Goal: Find specific page/section: Find specific page/section

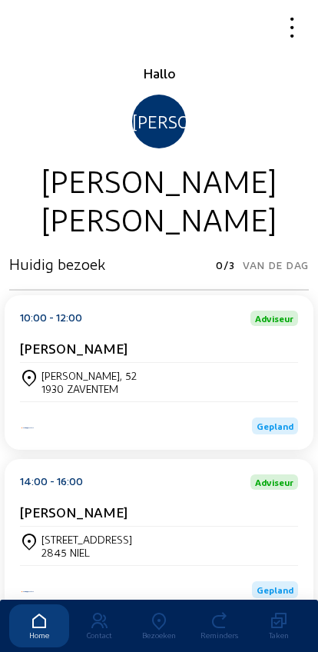
click at [162, 612] on icon at bounding box center [159, 621] width 60 height 18
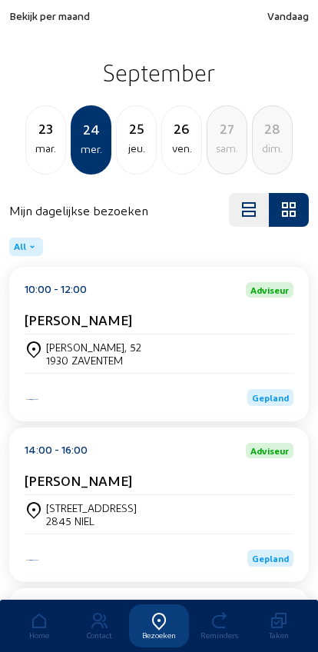
click at [15, 16] on span "Bekijk per maand" at bounding box center [49, 15] width 81 height 13
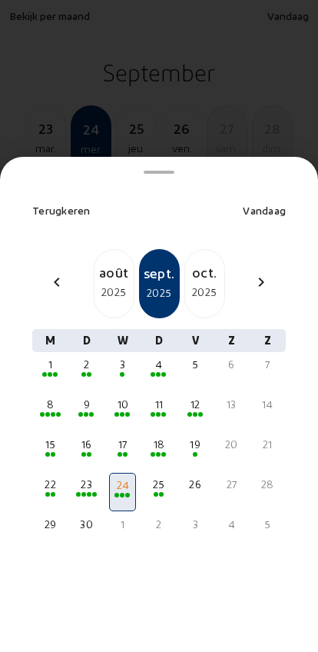
click at [80, 397] on div "9" at bounding box center [87, 404] width 24 height 15
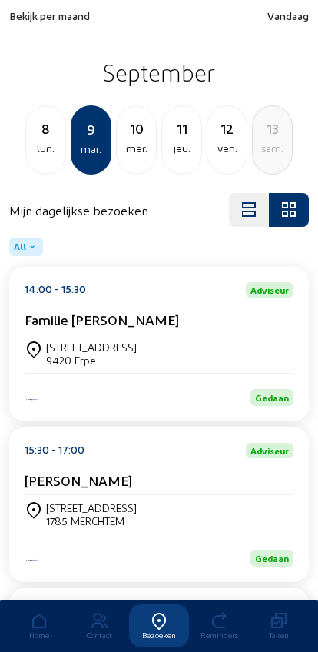
click at [175, 131] on div "11" at bounding box center [181, 129] width 39 height 22
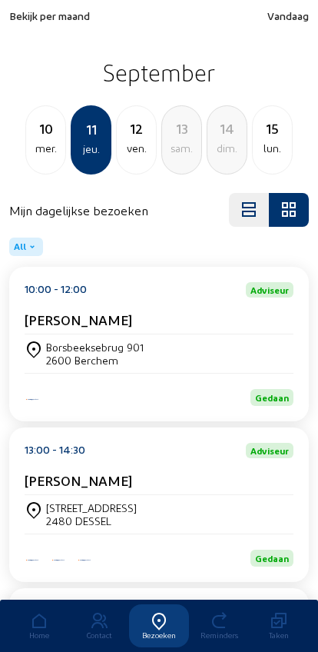
click at [59, 344] on div "Borsbeeksebrug 901" at bounding box center [95, 346] width 98 height 13
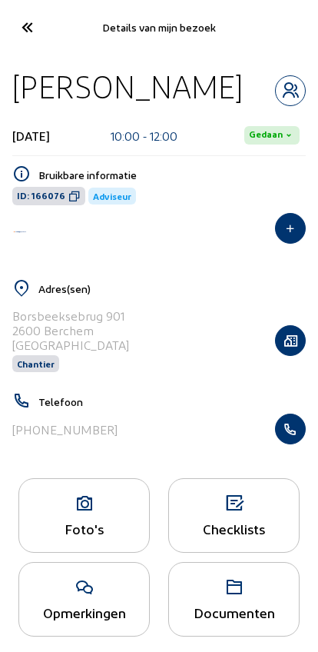
click at [75, 513] on icon at bounding box center [84, 503] width 130 height 18
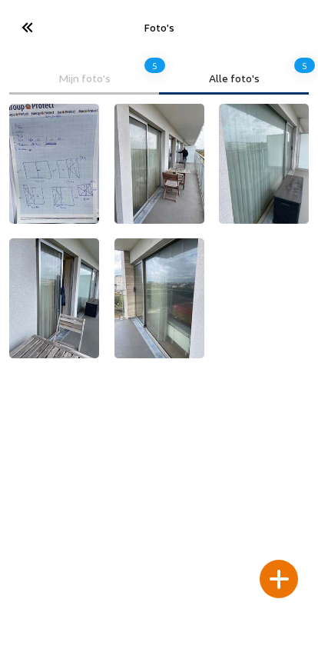
click at [276, 560] on div at bounding box center [279, 579] width 38 height 38
click at [284, 560] on div at bounding box center [279, 579] width 38 height 38
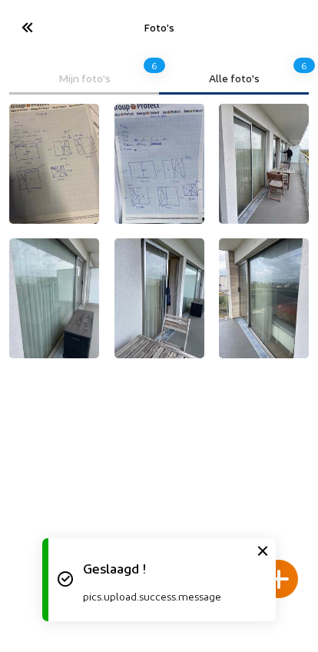
click at [145, 186] on img at bounding box center [160, 164] width 90 height 120
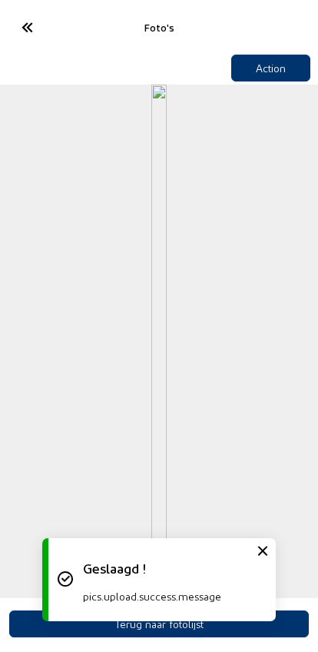
click at [268, 67] on button "Action" at bounding box center [271, 68] width 80 height 27
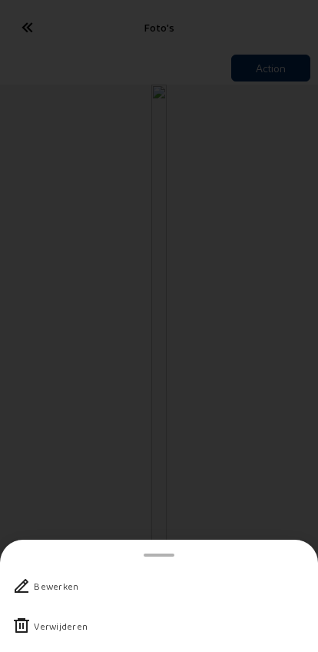
click at [39, 618] on div "Verwijderen" at bounding box center [61, 625] width 54 height 15
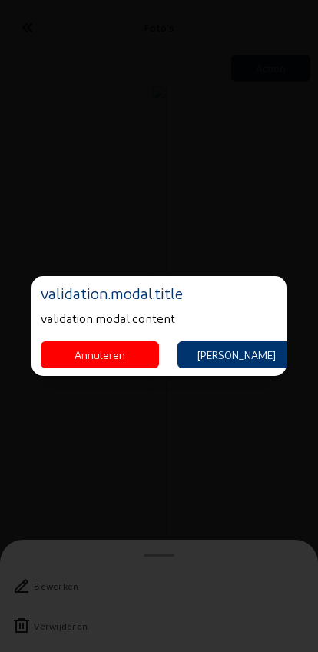
click at [220, 350] on button "[PERSON_NAME]" at bounding box center [237, 354] width 118 height 27
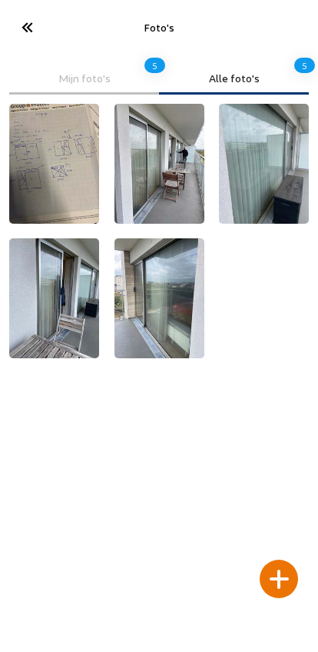
click at [36, 35] on icon at bounding box center [26, 27] width 25 height 27
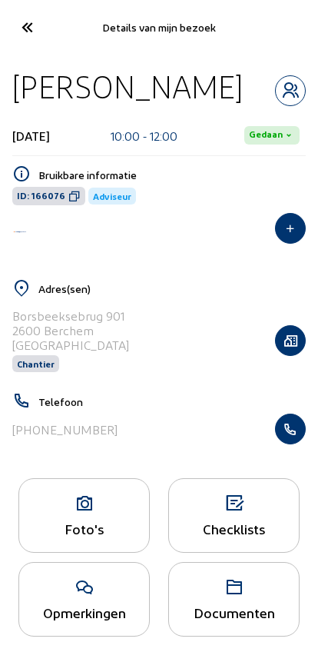
click at [15, 32] on icon at bounding box center [26, 27] width 25 height 27
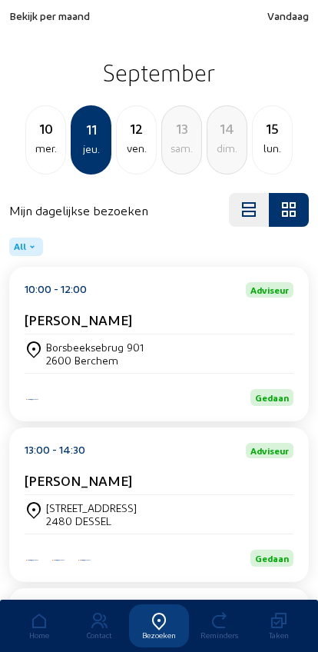
click at [35, 16] on span "Bekijk per maand" at bounding box center [49, 15] width 81 height 13
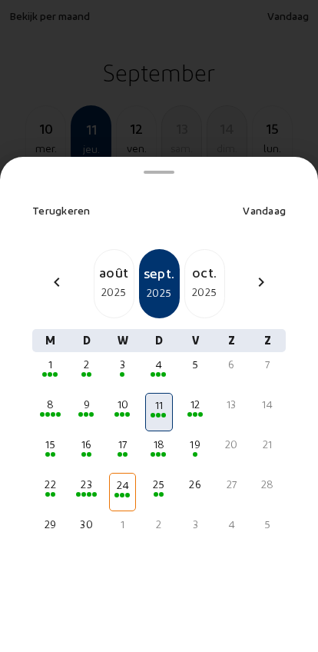
click at [52, 273] on mat-icon "chevron_left" at bounding box center [57, 282] width 18 height 18
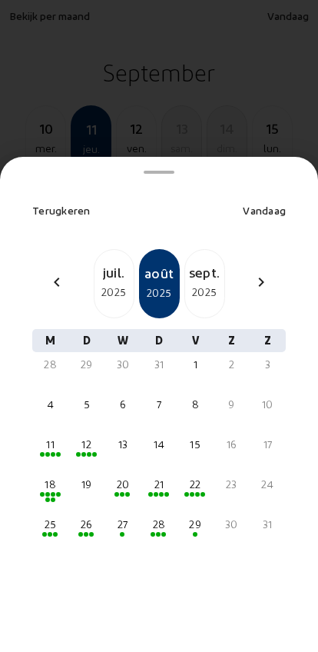
click at [52, 273] on mat-icon "chevron_left" at bounding box center [57, 282] width 18 height 18
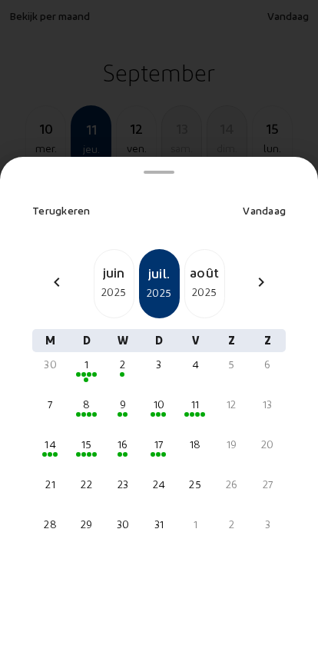
click at [111, 283] on div "2025" at bounding box center [114, 292] width 39 height 18
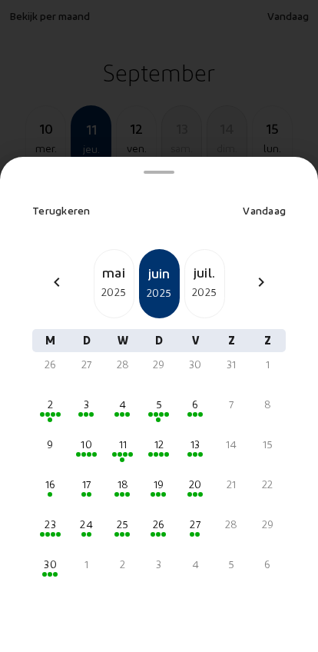
click at [160, 437] on div "12" at bounding box center [159, 444] width 24 height 15
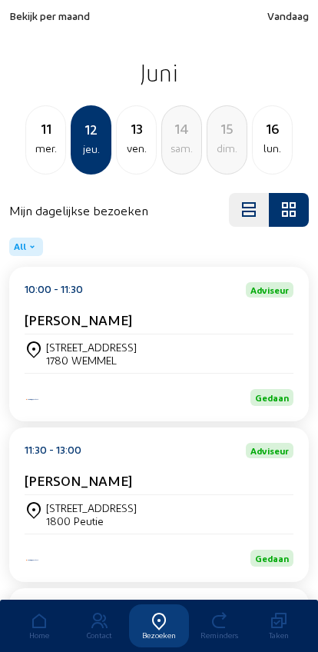
click at [57, 495] on div "[PERSON_NAME]" at bounding box center [159, 483] width 269 height 23
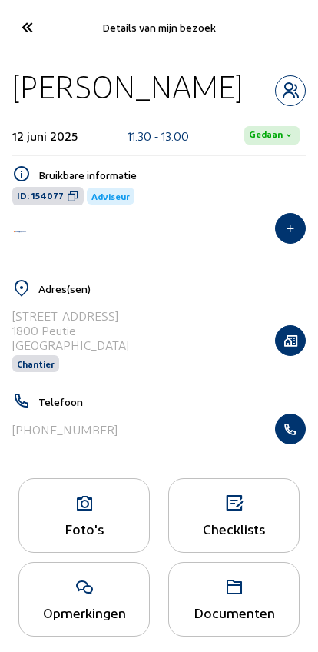
click at [76, 513] on icon at bounding box center [84, 503] width 130 height 18
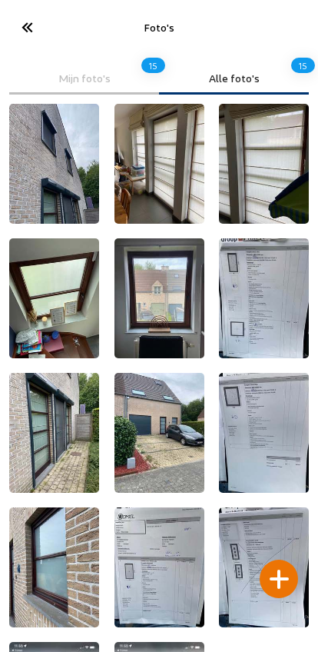
click at [29, 27] on icon at bounding box center [26, 27] width 25 height 27
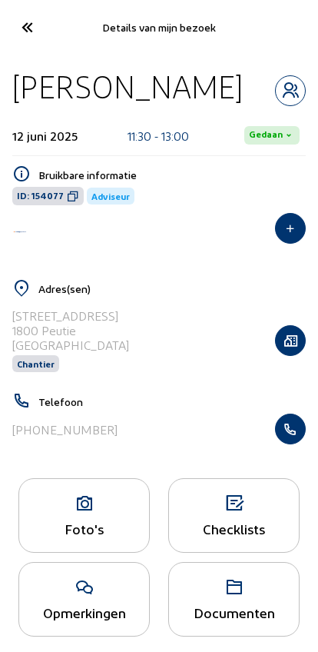
click at [25, 34] on icon at bounding box center [26, 27] width 25 height 27
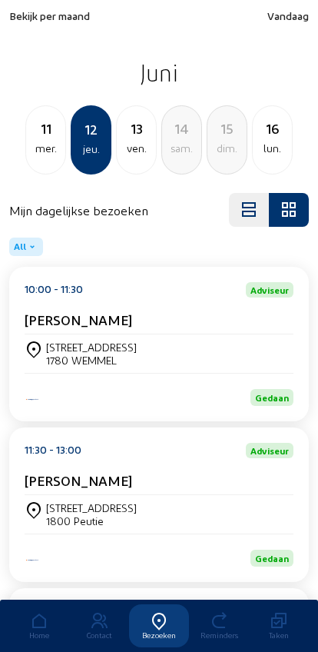
click at [41, 10] on span "Bekijk per maand" at bounding box center [49, 15] width 81 height 13
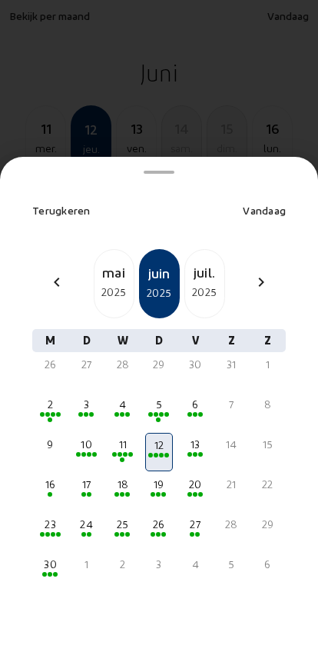
click at [252, 273] on mat-icon "chevron_right" at bounding box center [261, 282] width 18 height 18
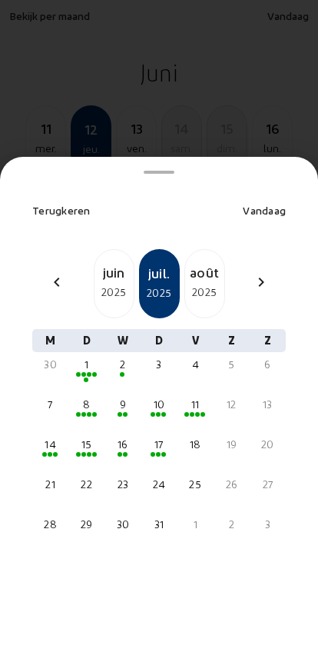
click at [249, 273] on div "chevron_right" at bounding box center [261, 284] width 37 height 22
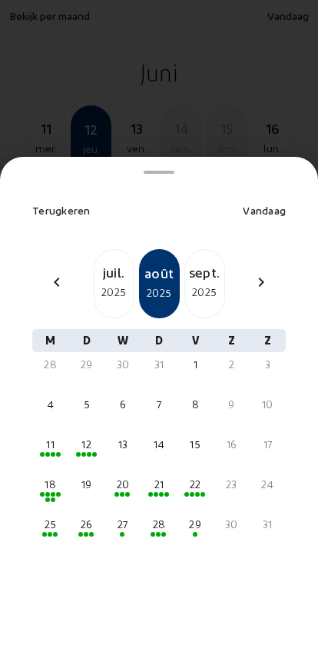
click at [194, 283] on div "2025" at bounding box center [204, 292] width 39 height 18
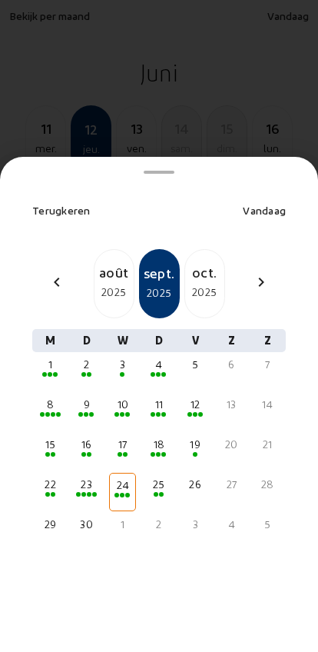
click at [78, 397] on div "9" at bounding box center [87, 404] width 24 height 15
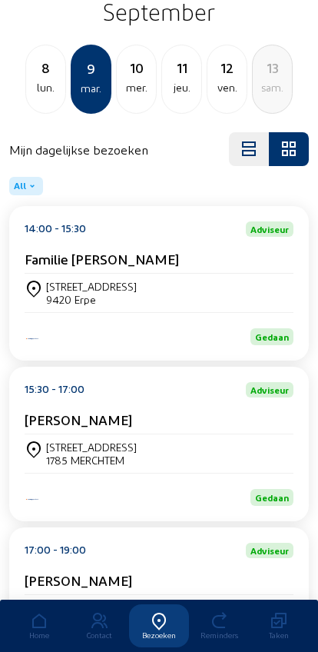
scroll to position [60, 0]
click at [57, 444] on div "[STREET_ADDRESS]" at bounding box center [159, 454] width 269 height 38
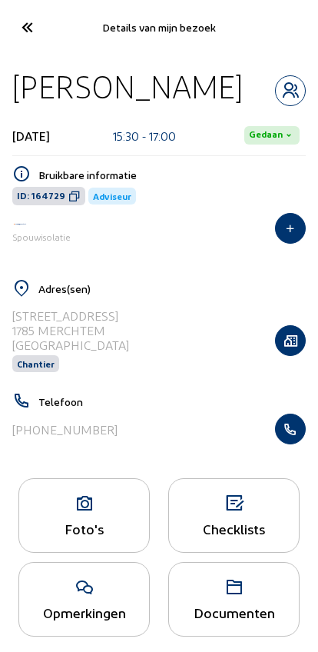
click at [68, 511] on icon at bounding box center [84, 503] width 130 height 18
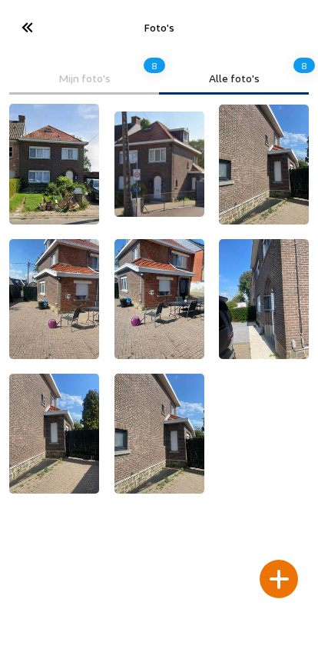
click at [31, 21] on icon at bounding box center [26, 27] width 25 height 27
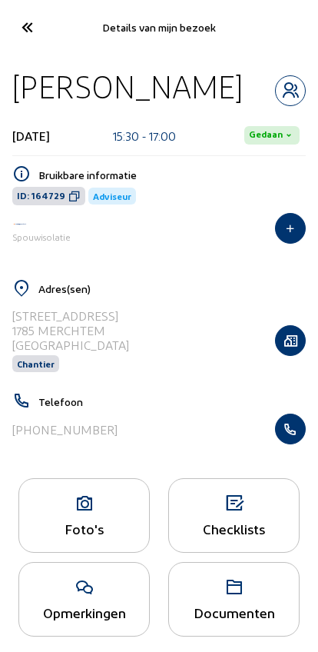
click at [84, 513] on icon at bounding box center [84, 503] width 130 height 18
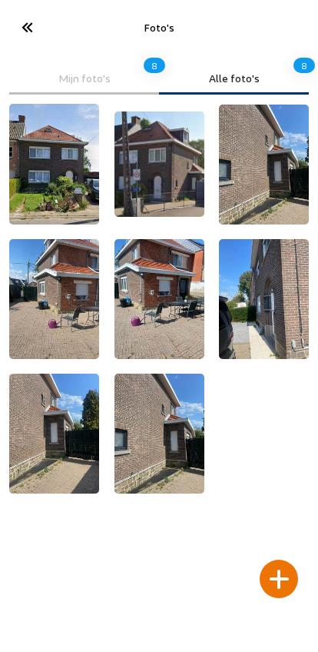
click at [27, 43] on cam-font-icon at bounding box center [26, 27] width 35 height 36
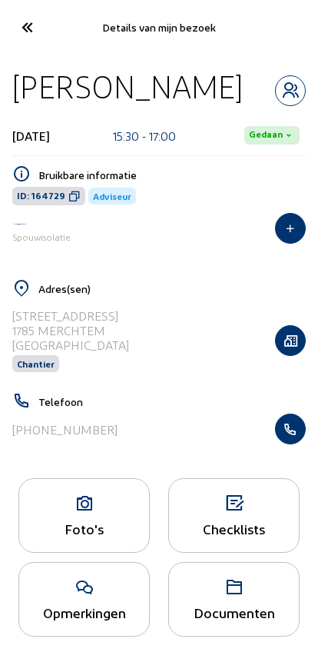
click at [28, 30] on icon at bounding box center [26, 27] width 25 height 27
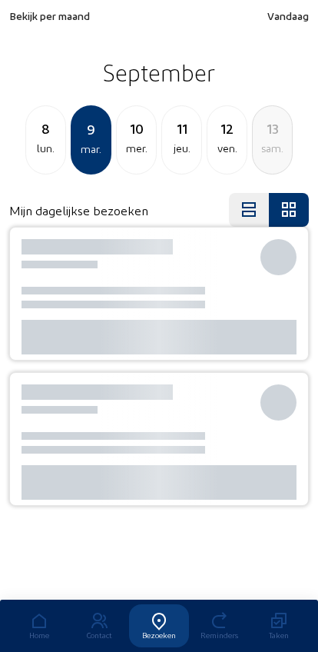
click at [32, 20] on span "Bekijk per maand" at bounding box center [49, 15] width 81 height 13
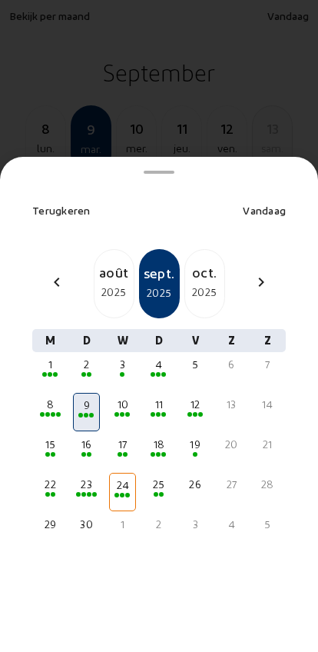
click at [45, 273] on div "chevron_left" at bounding box center [56, 284] width 37 height 22
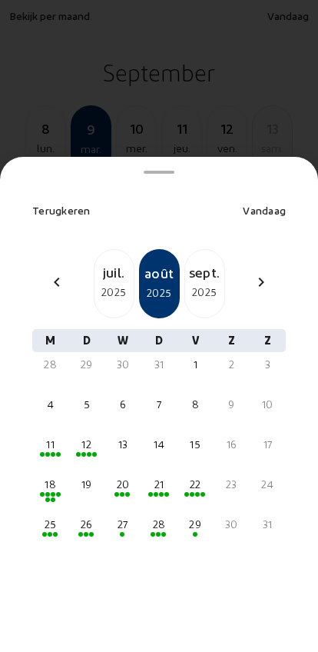
click at [104, 283] on div "2025" at bounding box center [114, 292] width 39 height 18
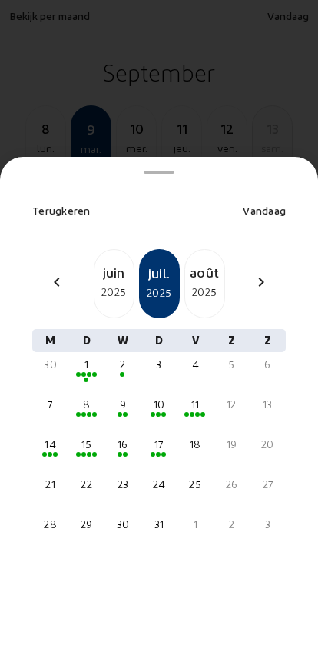
click at [122, 397] on div "9" at bounding box center [123, 404] width 24 height 15
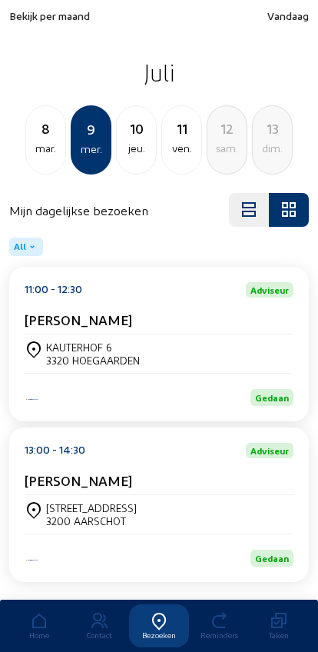
scroll to position [42, 0]
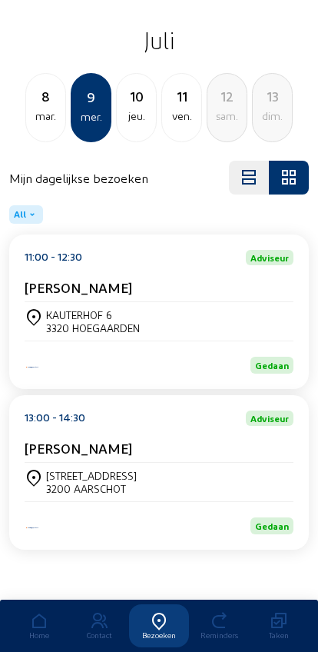
click at [37, 91] on div "8" at bounding box center [45, 96] width 39 height 22
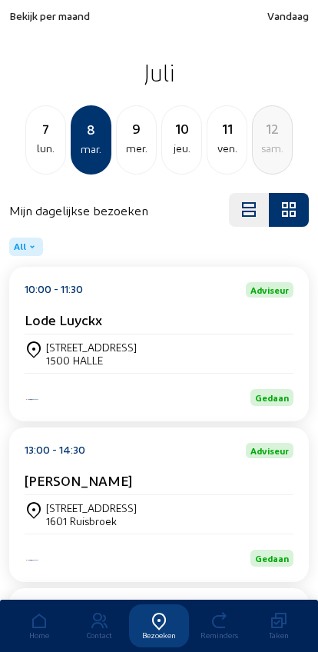
click at [38, 150] on div "lun." at bounding box center [45, 148] width 39 height 18
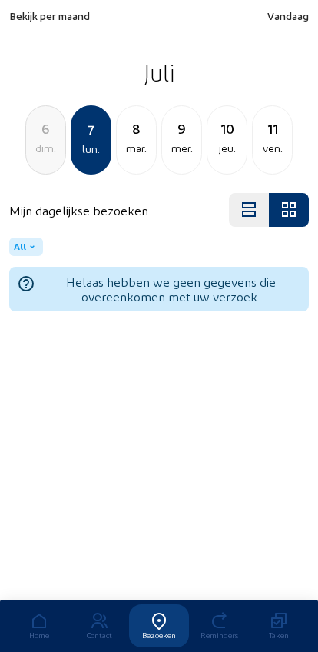
click at [36, 145] on div "dim." at bounding box center [45, 148] width 39 height 18
click at [32, 141] on div "sam." at bounding box center [45, 148] width 39 height 18
click at [32, 145] on div "ven." at bounding box center [45, 148] width 39 height 18
click at [32, 144] on div "jeu." at bounding box center [45, 148] width 39 height 18
click at [35, 131] on div "2" at bounding box center [45, 129] width 39 height 22
